Goal: Task Accomplishment & Management: Manage account settings

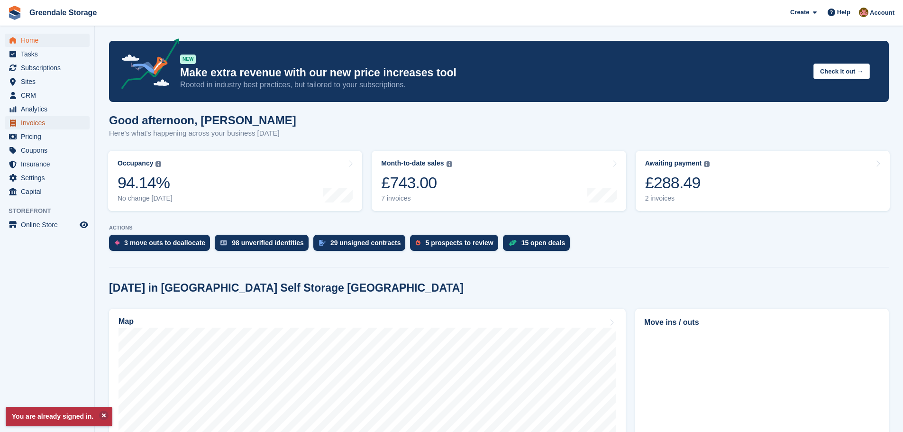
click at [29, 123] on span "Invoices" at bounding box center [49, 122] width 57 height 13
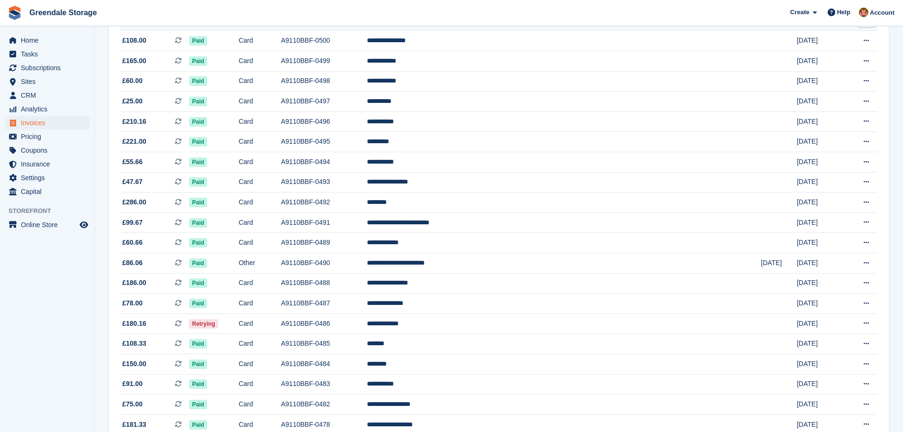
scroll to position [237, 0]
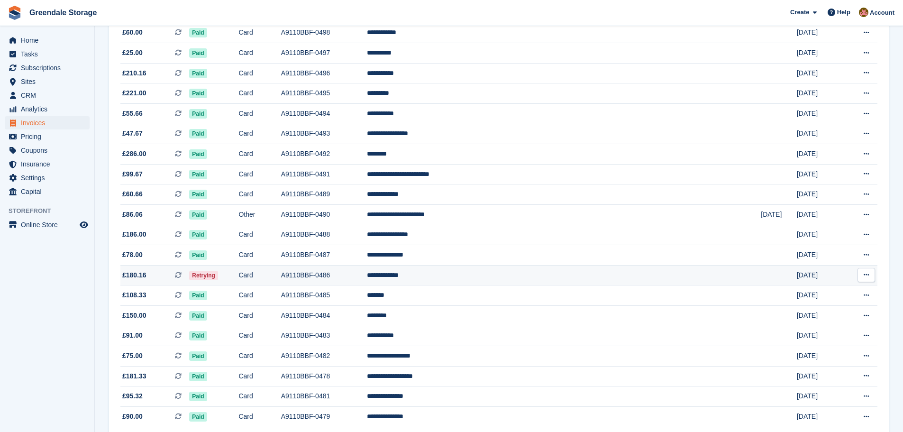
click at [238, 274] on td "Retrying" at bounding box center [213, 275] width 49 height 20
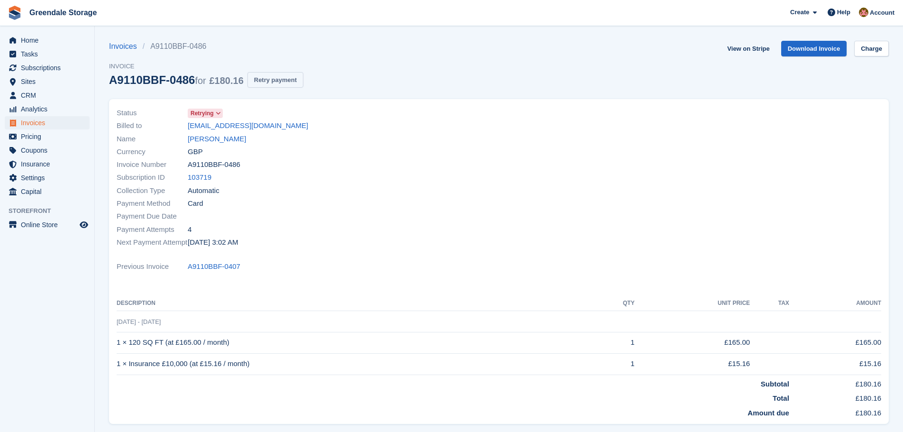
click at [262, 79] on button "Retry payment" at bounding box center [275, 80] width 56 height 16
click at [30, 122] on span "Invoices" at bounding box center [49, 122] width 57 height 13
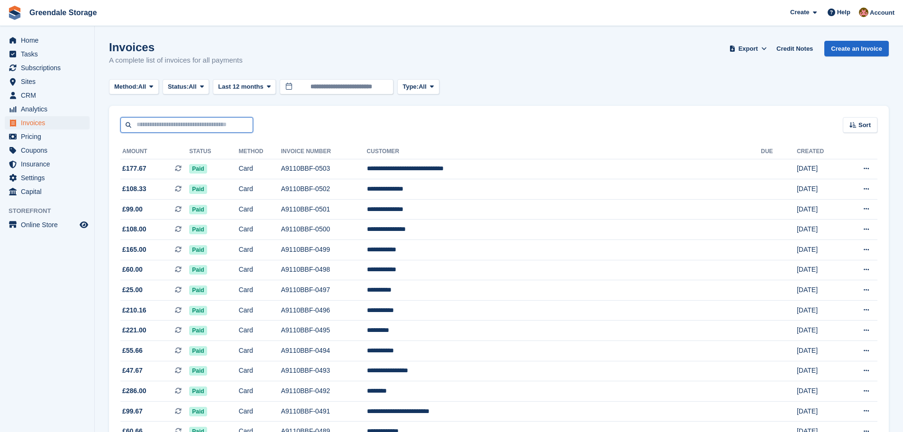
click at [170, 127] on input "text" at bounding box center [186, 125] width 133 height 16
type input "****"
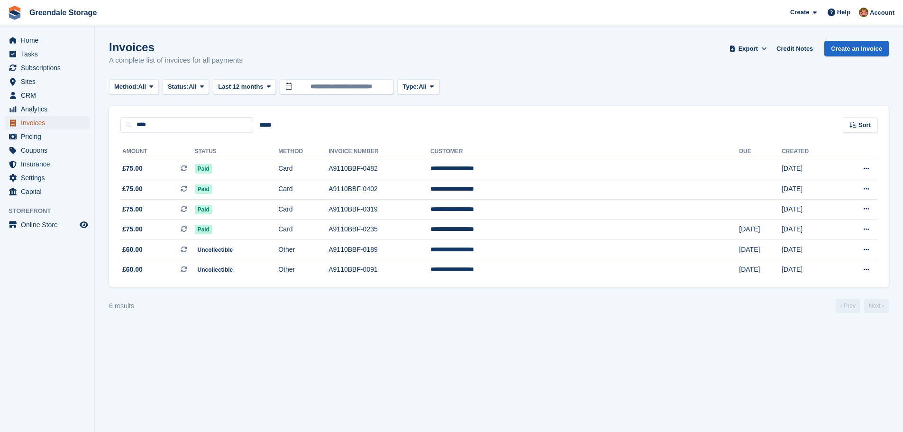
click at [30, 122] on span "Invoices" at bounding box center [49, 122] width 57 height 13
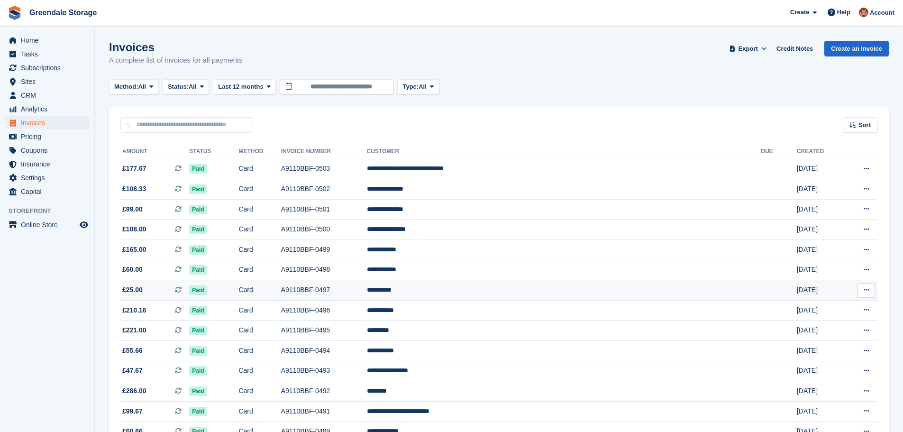
scroll to position [190, 0]
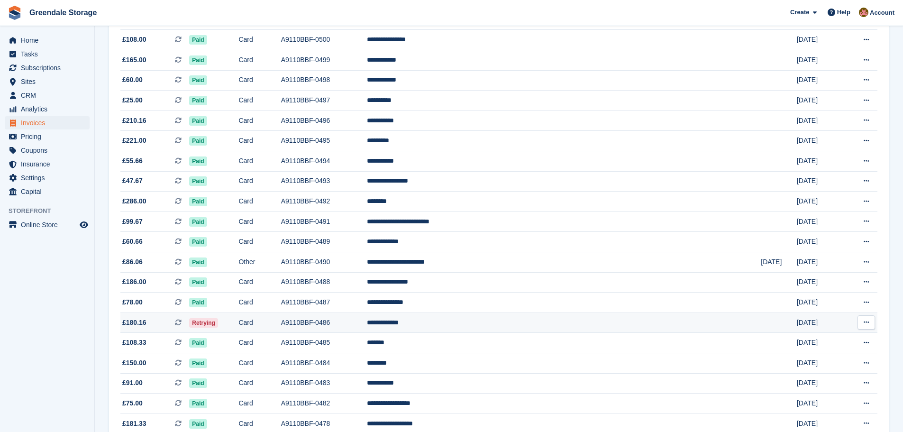
click at [281, 321] on td "Card" at bounding box center [259, 322] width 42 height 20
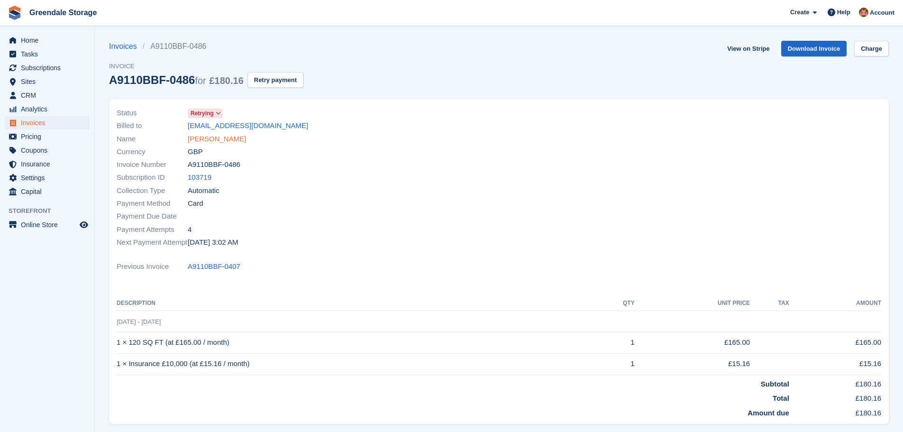
click at [200, 140] on link "Shannon power" at bounding box center [217, 139] width 58 height 11
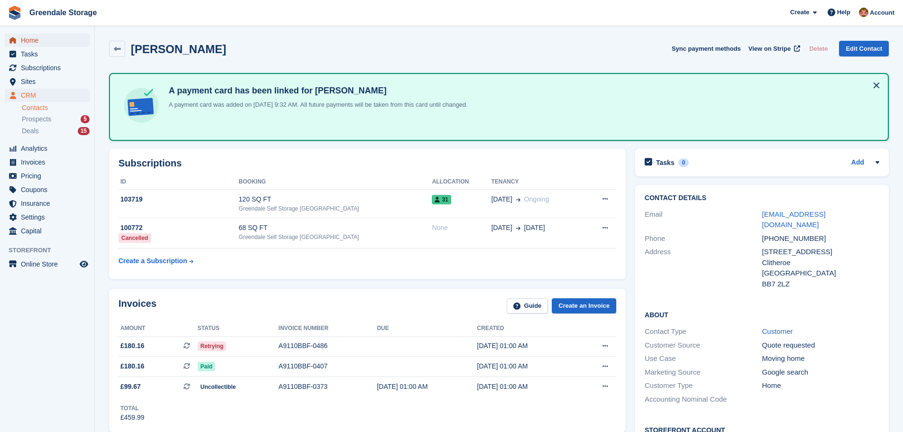
click at [29, 42] on span "Home" at bounding box center [49, 40] width 57 height 13
